Goal: Task Accomplishment & Management: Use online tool/utility

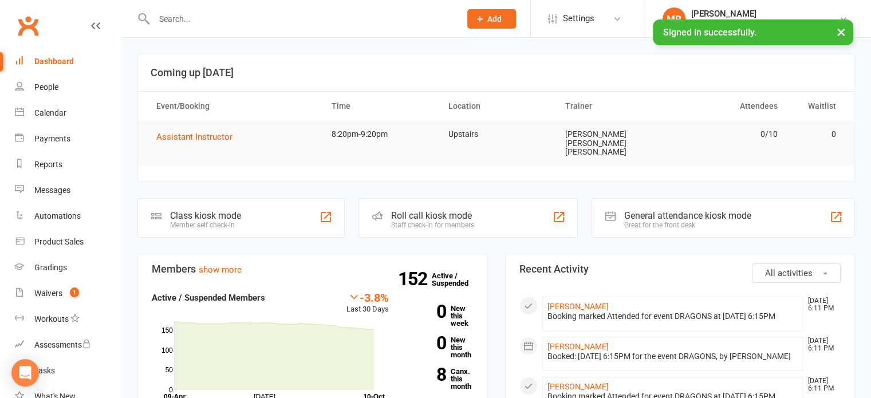
click at [439, 216] on div "Roll call kiosk mode Staff check-in for members" at bounding box center [468, 218] width 219 height 40
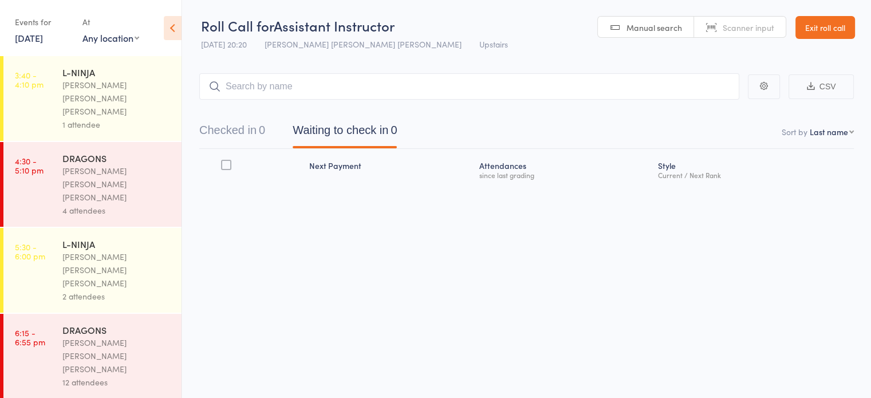
click at [60, 314] on link "6:15 - 6:55 pm DRAGONS [PERSON_NAME] [PERSON_NAME] [PERSON_NAME] 12 attendees" at bounding box center [92, 356] width 178 height 85
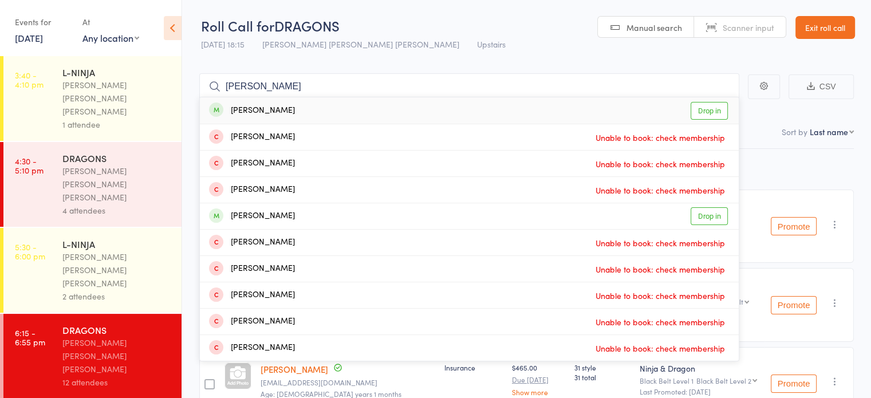
type input "[PERSON_NAME]"
click at [293, 115] on div "[PERSON_NAME]" at bounding box center [252, 110] width 86 height 13
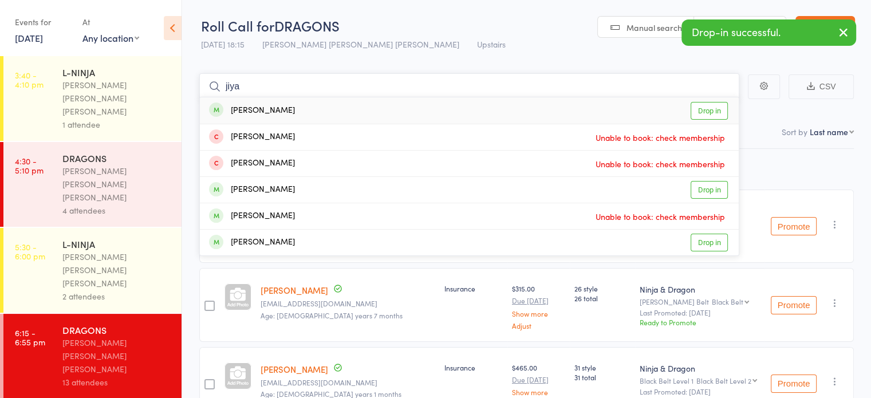
type input "jiya"
click at [293, 115] on div "[PERSON_NAME] Drop in" at bounding box center [469, 110] width 539 height 26
